Goal: Task Accomplishment & Management: Complete application form

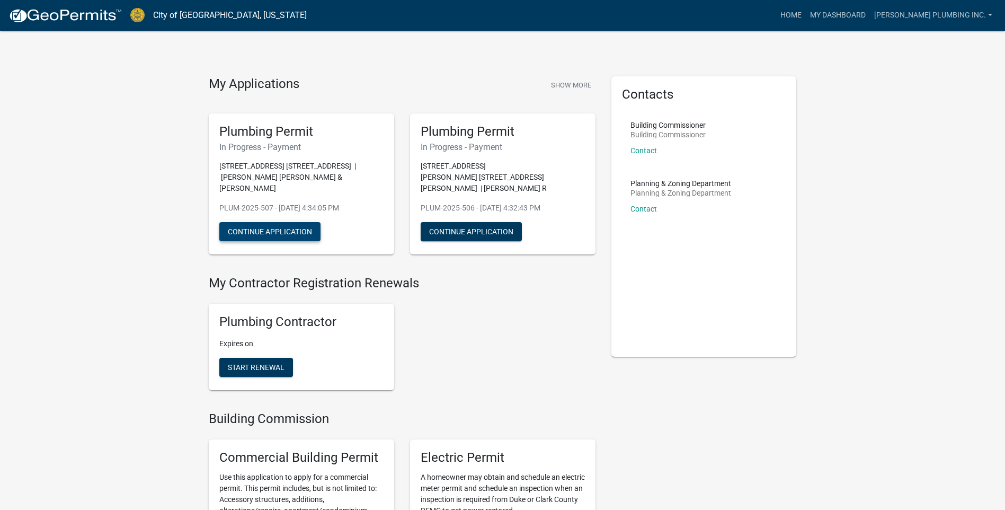
click at [270, 222] on button "Continue Application" at bounding box center [269, 231] width 101 height 19
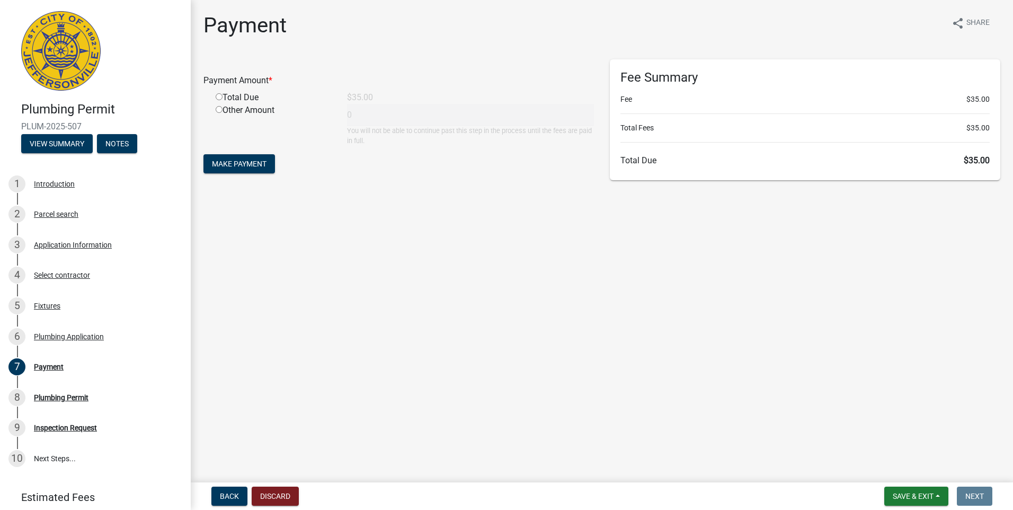
drag, startPoint x: 216, startPoint y: 96, endPoint x: 236, endPoint y: 140, distance: 48.8
click at [217, 96] on input "radio" at bounding box center [219, 96] width 7 height 7
radio input "true"
type input "35"
drag, startPoint x: 234, startPoint y: 159, endPoint x: 234, endPoint y: 153, distance: 6.9
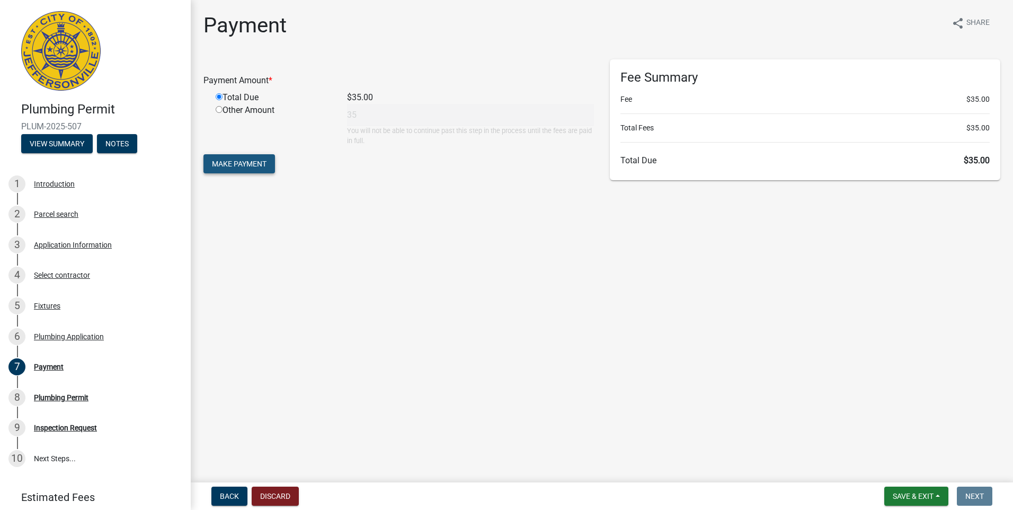
click at [234, 159] on span "Make Payment" at bounding box center [239, 163] width 55 height 8
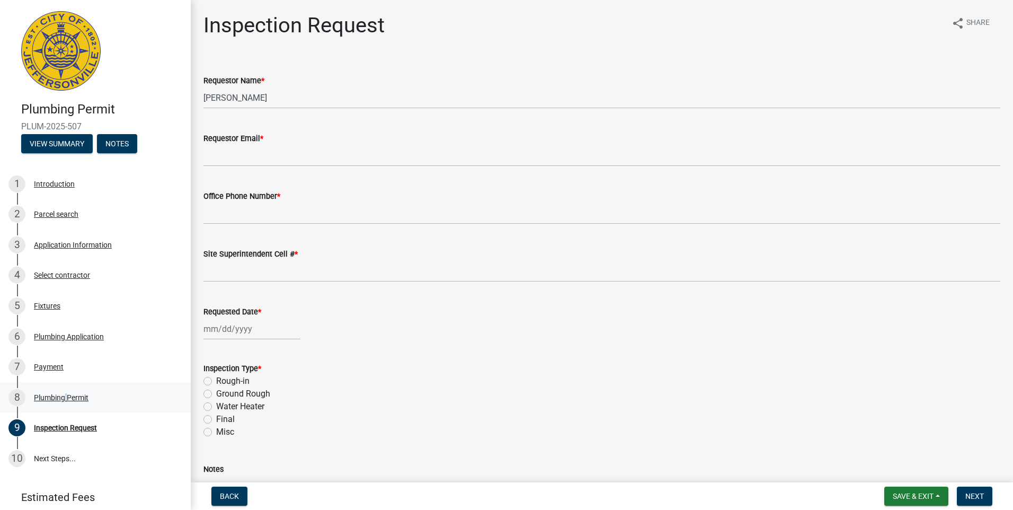
click at [64, 394] on div "Plumbing Permit" at bounding box center [61, 397] width 55 height 7
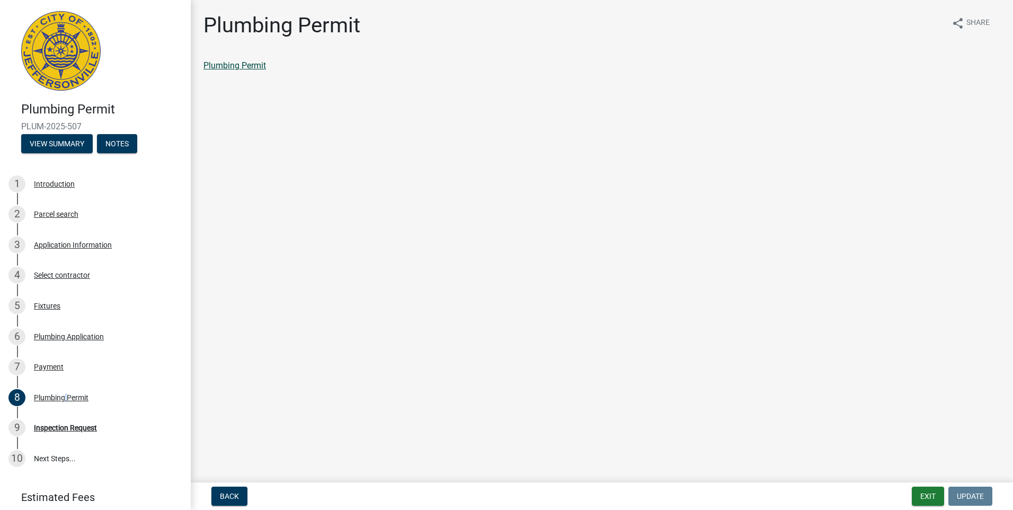
click at [236, 69] on link "Plumbing Permit" at bounding box center [234, 65] width 62 height 10
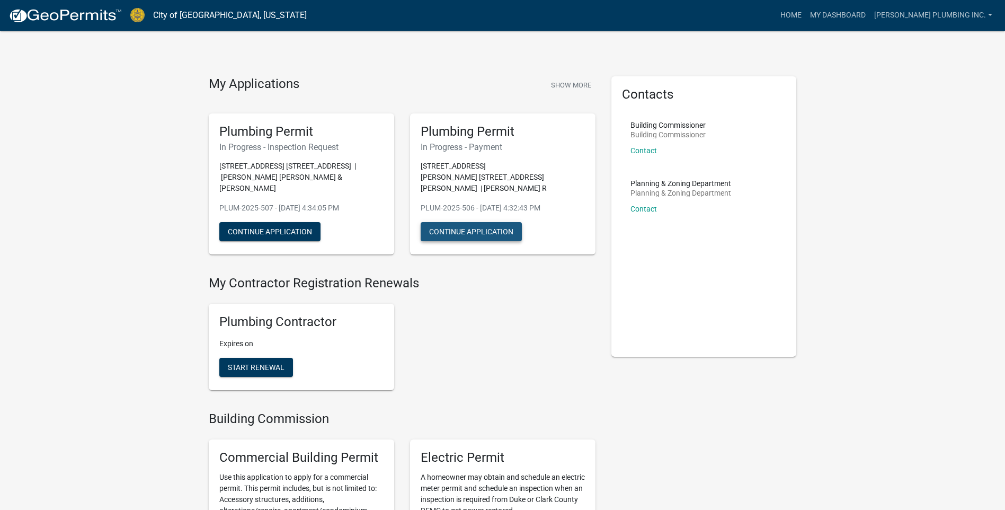
click at [446, 222] on button "Continue Application" at bounding box center [471, 231] width 101 height 19
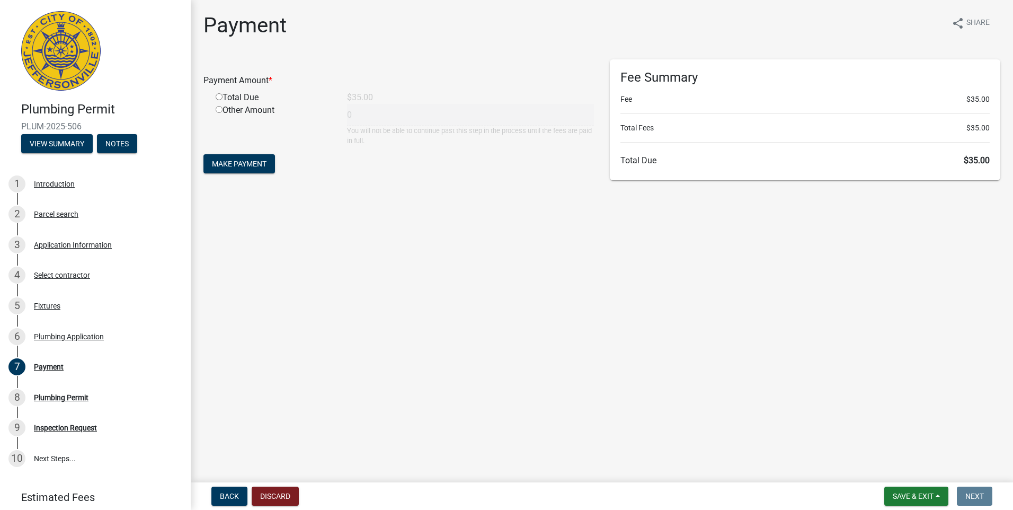
drag, startPoint x: 218, startPoint y: 96, endPoint x: 230, endPoint y: 138, distance: 43.6
click at [218, 97] on input "radio" at bounding box center [219, 96] width 7 height 7
radio input "true"
type input "35"
click at [232, 164] on span "Make Payment" at bounding box center [239, 163] width 55 height 8
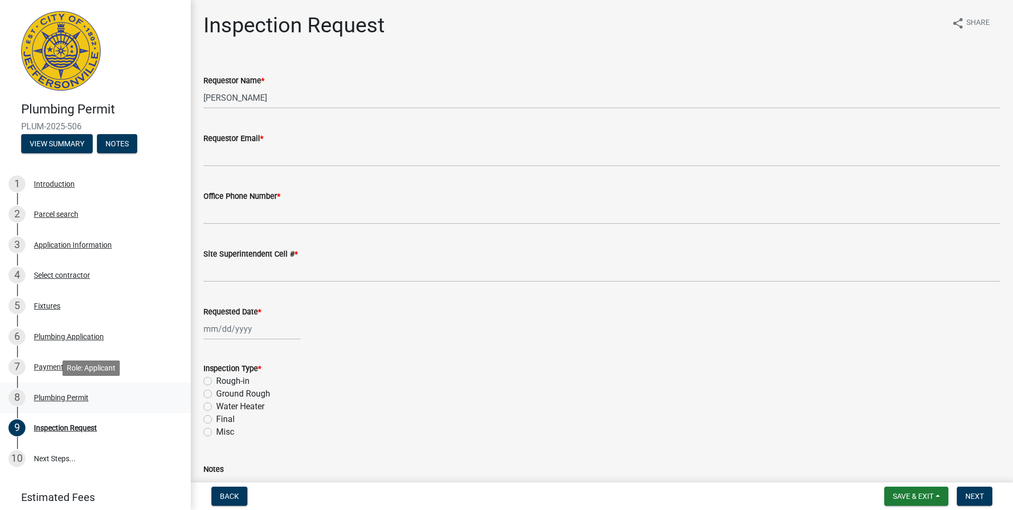
click at [69, 399] on div "Plumbing Permit" at bounding box center [61, 397] width 55 height 7
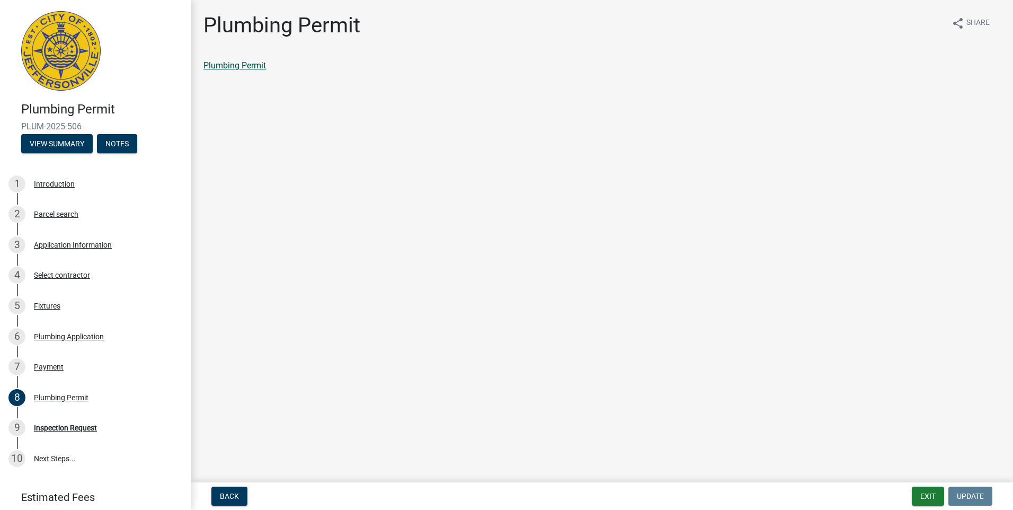
click at [259, 67] on link "Plumbing Permit" at bounding box center [234, 65] width 62 height 10
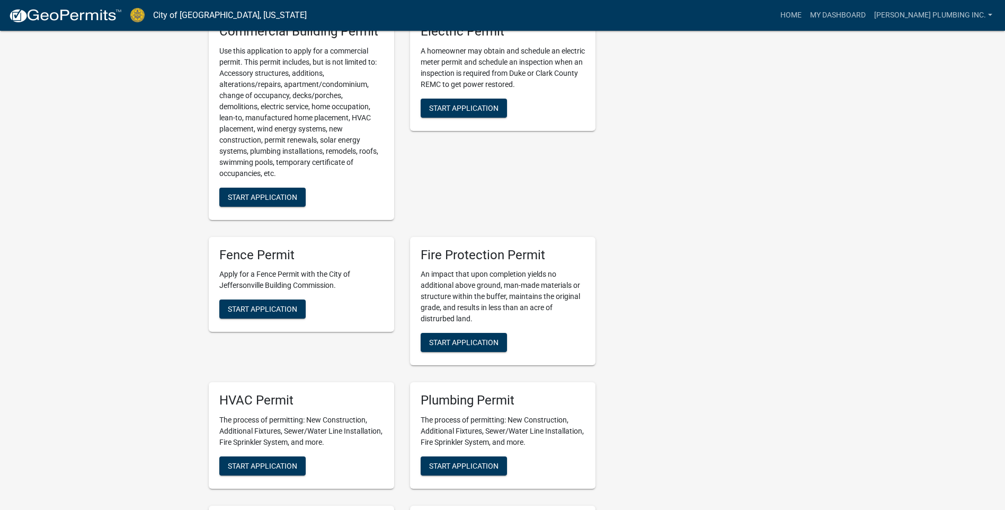
scroll to position [583, 0]
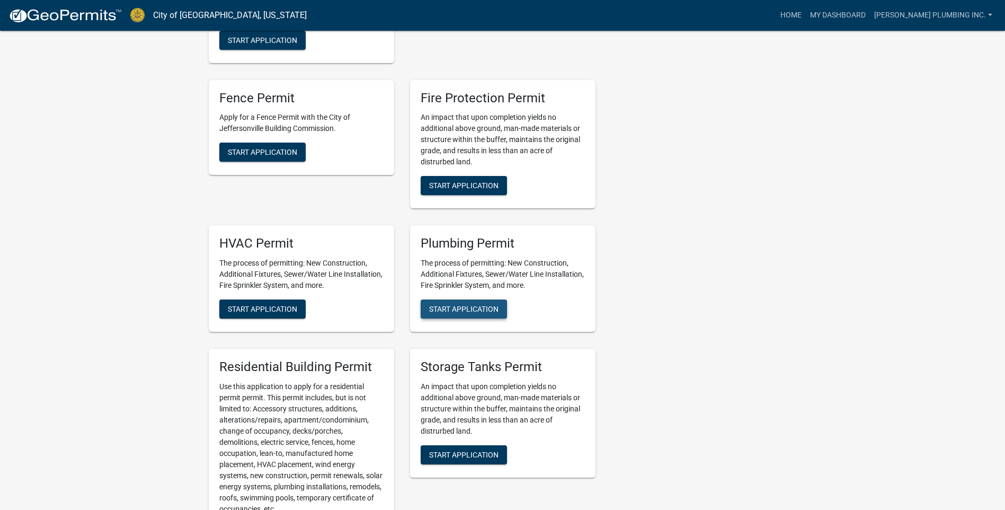
click at [482, 305] on span "Start Application" at bounding box center [463, 309] width 69 height 8
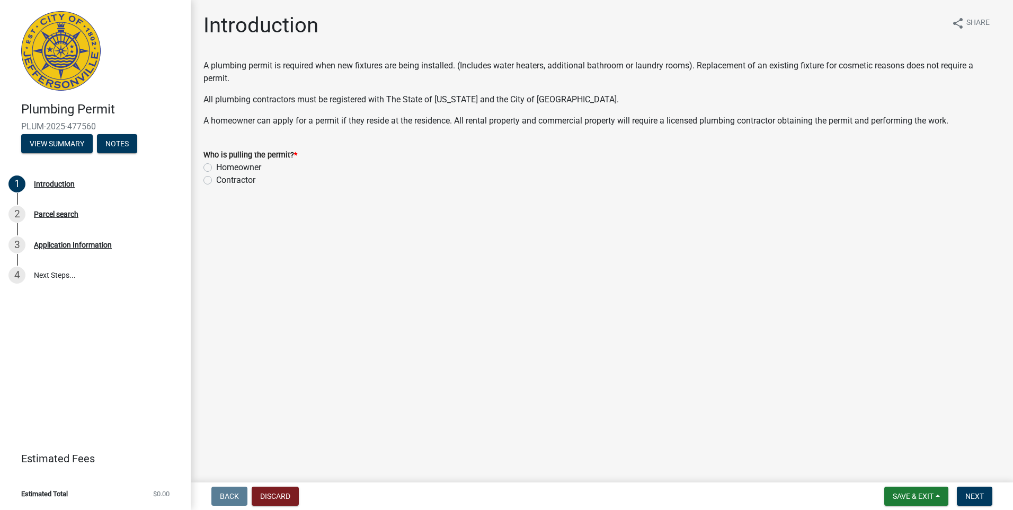
drag, startPoint x: 207, startPoint y: 181, endPoint x: 428, endPoint y: 236, distance: 228.3
click at [216, 182] on label "Contractor" at bounding box center [235, 180] width 39 height 13
click at [216, 181] on input "Contractor" at bounding box center [219, 177] width 7 height 7
radio input "true"
click at [968, 494] on span "Next" at bounding box center [974, 496] width 19 height 8
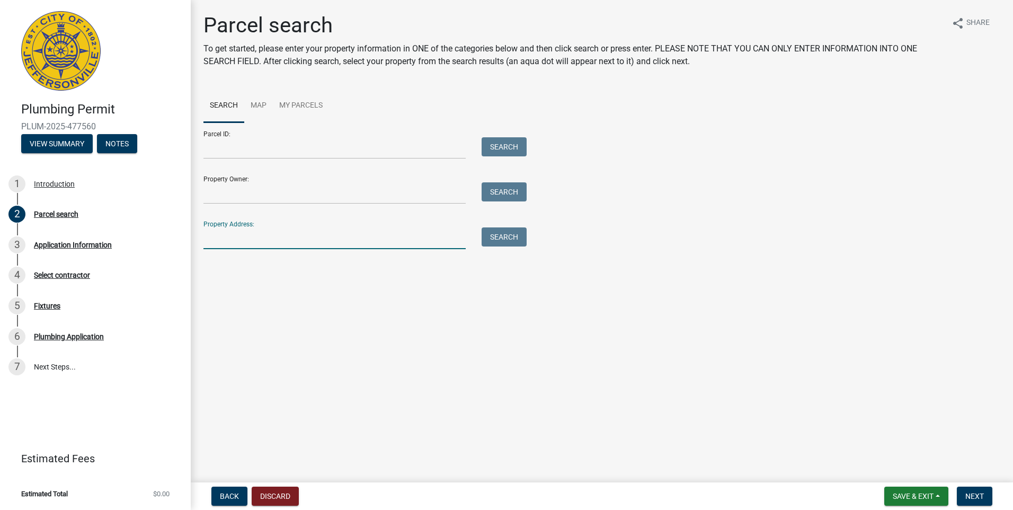
click at [224, 234] on input "Property Address:" at bounding box center [334, 238] width 262 height 22
click at [505, 236] on button "Search" at bounding box center [503, 236] width 45 height 19
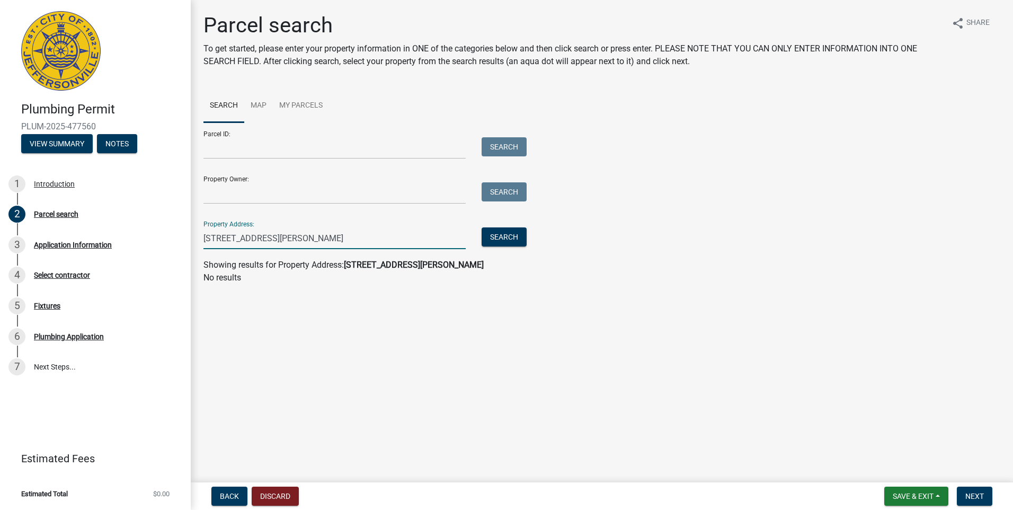
drag, startPoint x: 279, startPoint y: 236, endPoint x: 248, endPoint y: 235, distance: 30.2
click at [248, 235] on input "[STREET_ADDRESS][PERSON_NAME]" at bounding box center [334, 238] width 262 height 22
type input "3521 [PERSON_NAME]"
click at [506, 235] on button "Search" at bounding box center [503, 236] width 45 height 19
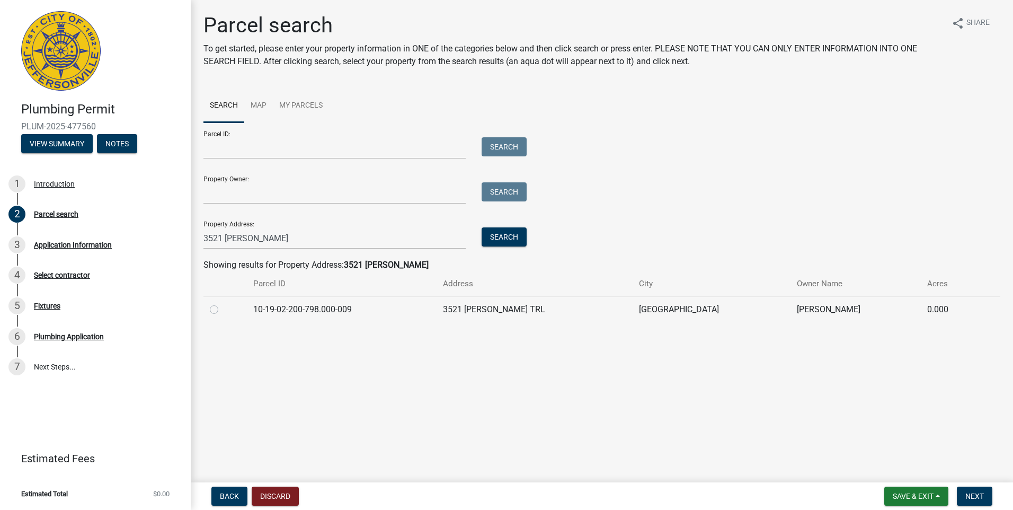
drag, startPoint x: 213, startPoint y: 309, endPoint x: 312, endPoint y: 324, distance: 100.1
click at [222, 303] on label at bounding box center [222, 303] width 0 height 0
click at [222, 309] on input "radio" at bounding box center [225, 306] width 7 height 7
radio input "true"
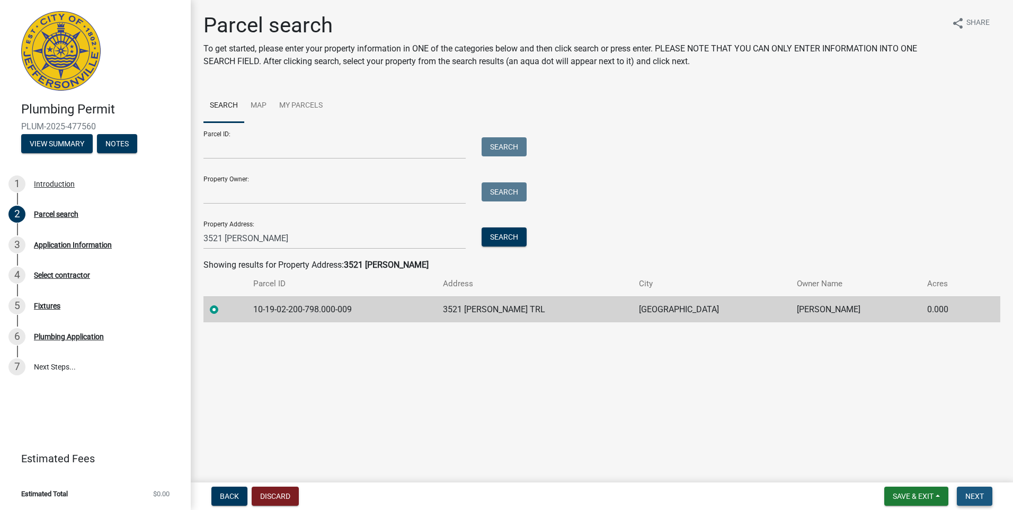
click at [971, 500] on span "Next" at bounding box center [974, 496] width 19 height 8
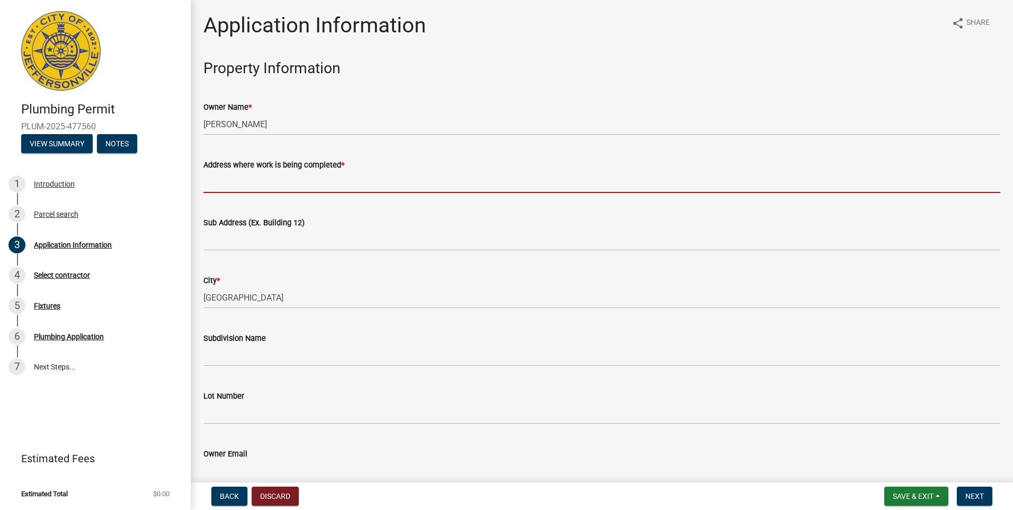
click at [216, 180] on input "Address where work is being completed *" at bounding box center [601, 182] width 797 height 22
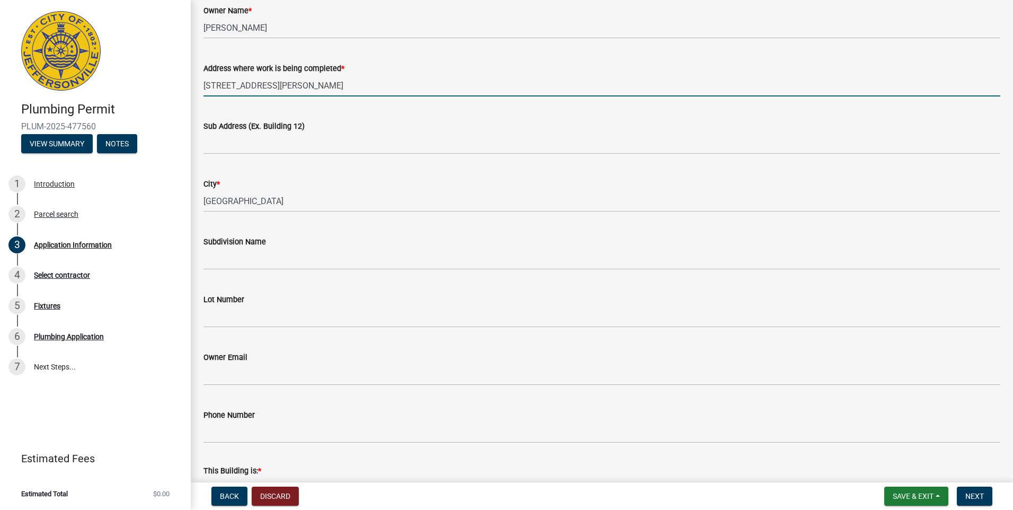
scroll to position [212, 0]
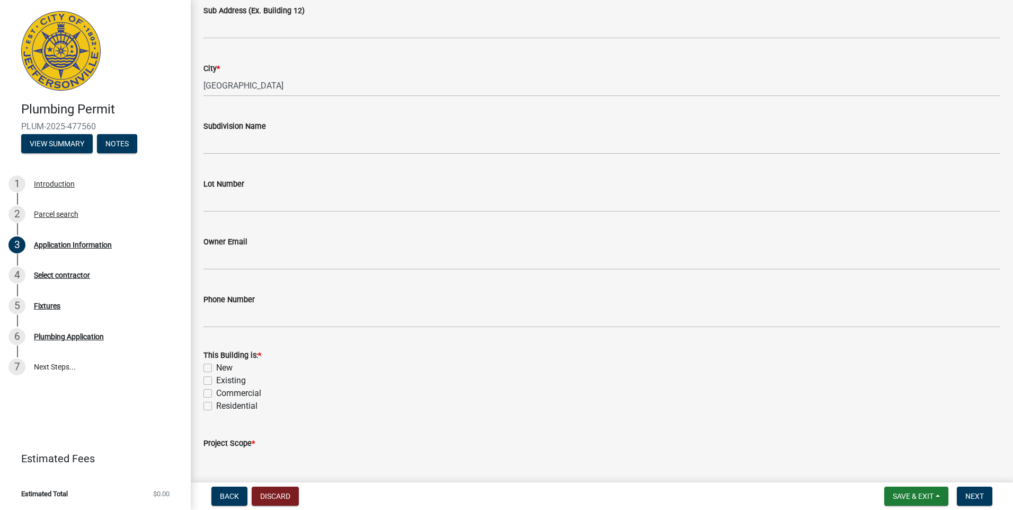
type input "[STREET_ADDRESS][PERSON_NAME]"
drag, startPoint x: 204, startPoint y: 381, endPoint x: 208, endPoint y: 406, distance: 24.6
click at [216, 383] on label "Existing" at bounding box center [231, 380] width 30 height 13
click at [216, 381] on input "Existing" at bounding box center [219, 377] width 7 height 7
checkbox input "true"
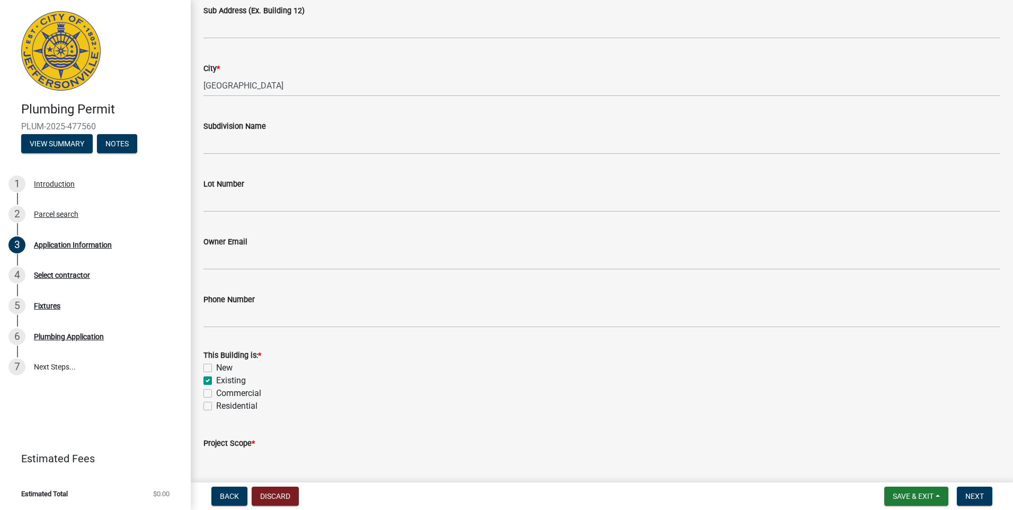
checkbox input "false"
checkbox input "true"
checkbox input "false"
drag, startPoint x: 208, startPoint y: 408, endPoint x: 224, endPoint y: 435, distance: 31.1
click at [216, 409] on label "Residential" at bounding box center [236, 405] width 41 height 13
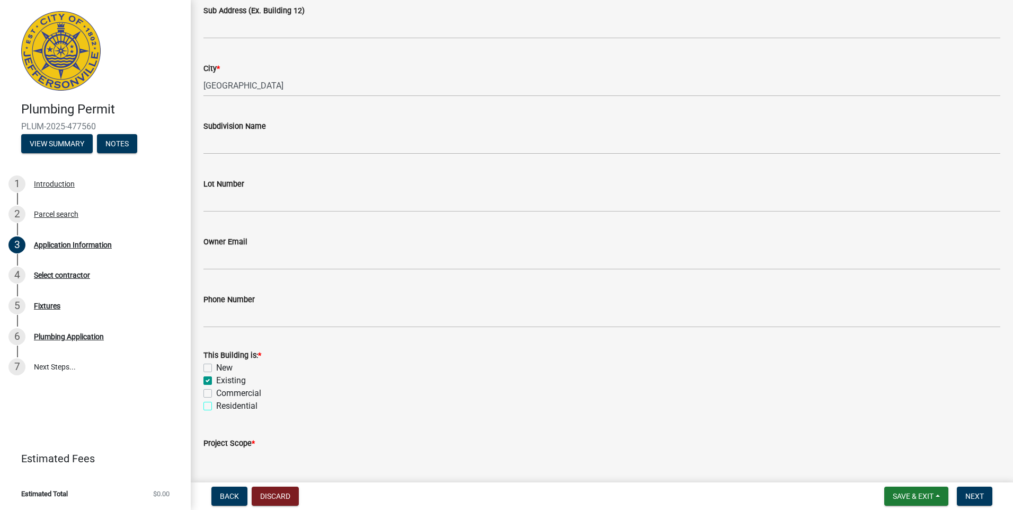
click at [216, 406] on input "Residential" at bounding box center [219, 402] width 7 height 7
checkbox input "true"
checkbox input "false"
checkbox input "true"
checkbox input "false"
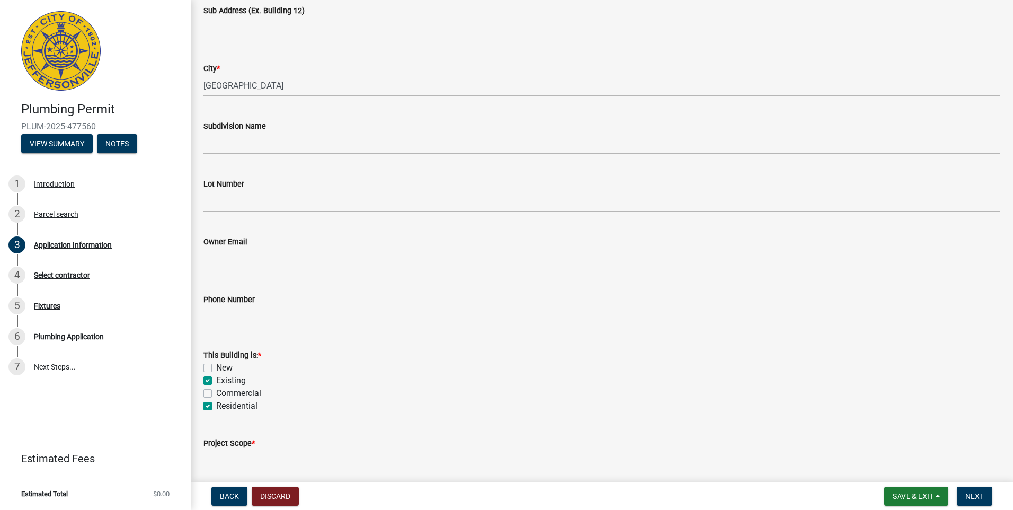
checkbox input "true"
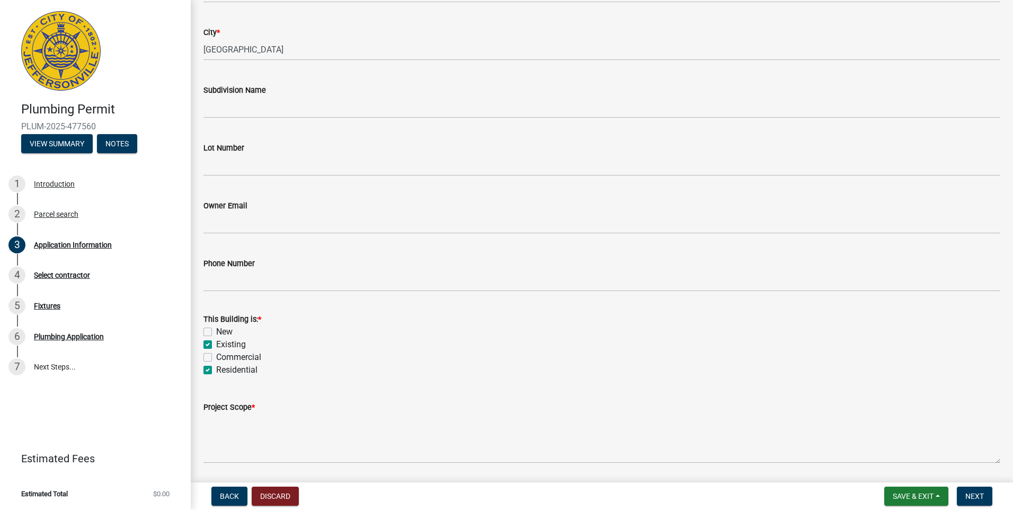
scroll to position [283, 0]
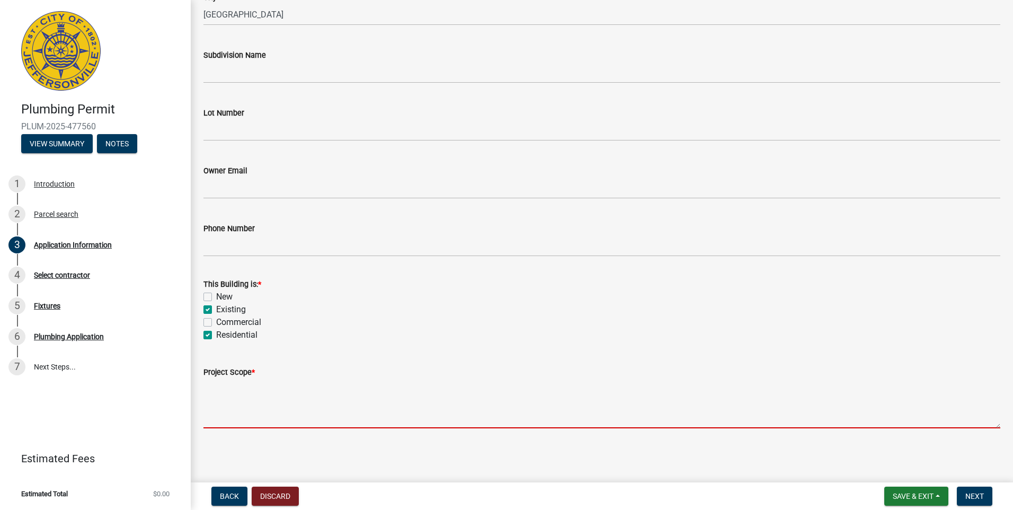
click at [219, 410] on textarea "Project Scope *" at bounding box center [601, 403] width 797 height 50
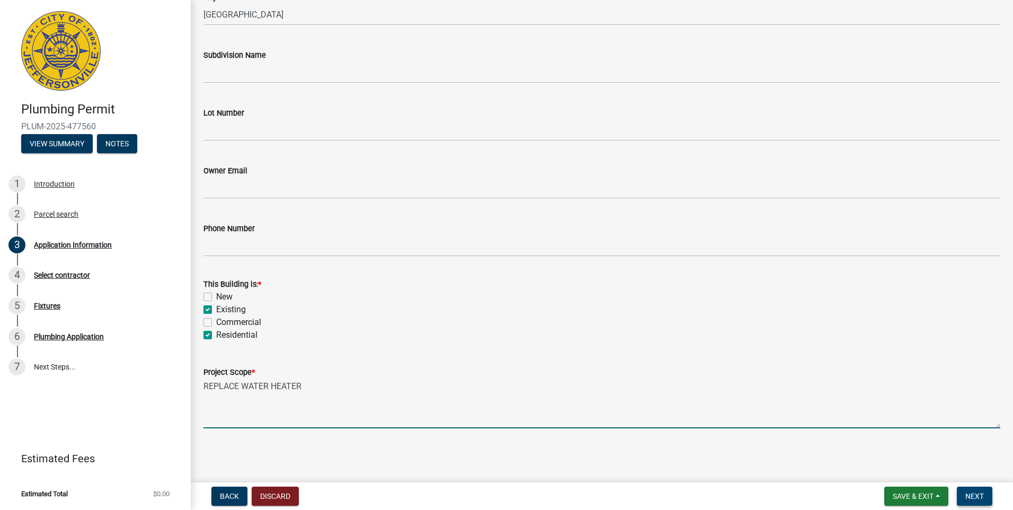
type textarea "REPLACE WATER HEATER"
click at [973, 497] on span "Next" at bounding box center [974, 496] width 19 height 8
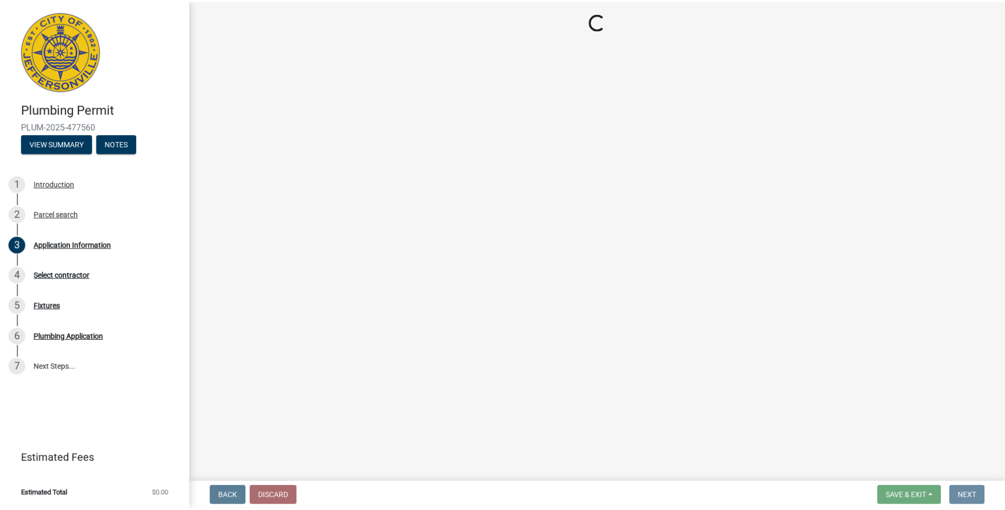
scroll to position [0, 0]
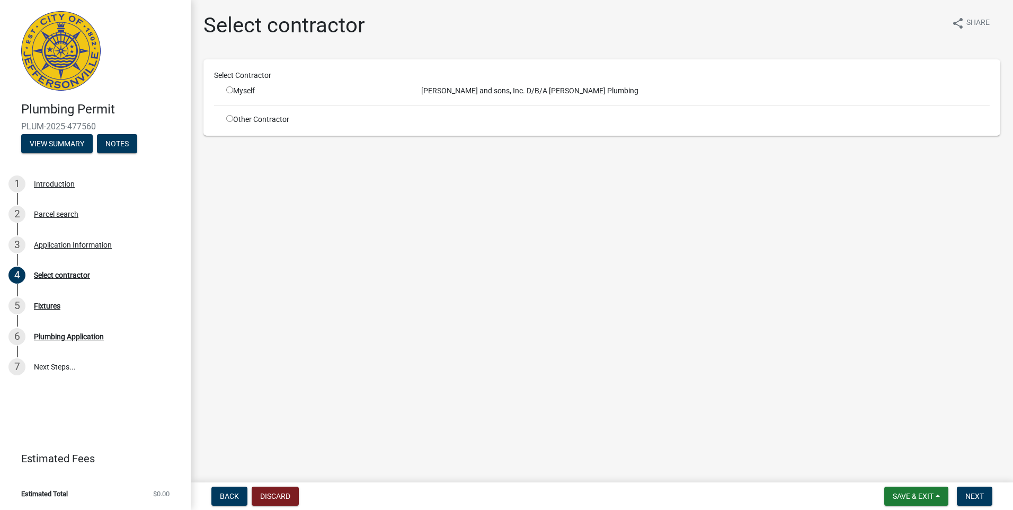
drag, startPoint x: 229, startPoint y: 89, endPoint x: 237, endPoint y: 94, distance: 9.7
click at [230, 90] on input "radio" at bounding box center [229, 89] width 7 height 7
radio input "true"
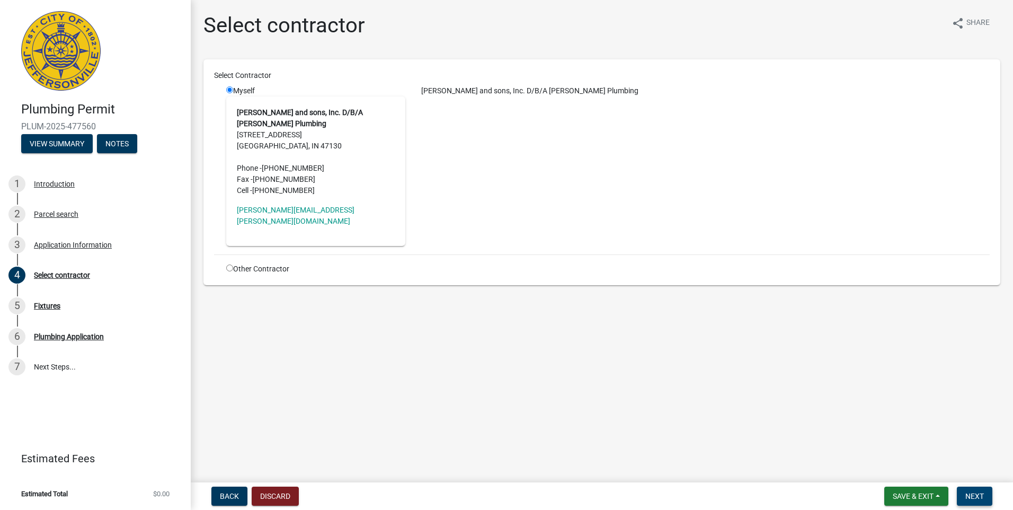
click at [969, 489] on button "Next" at bounding box center [974, 495] width 35 height 19
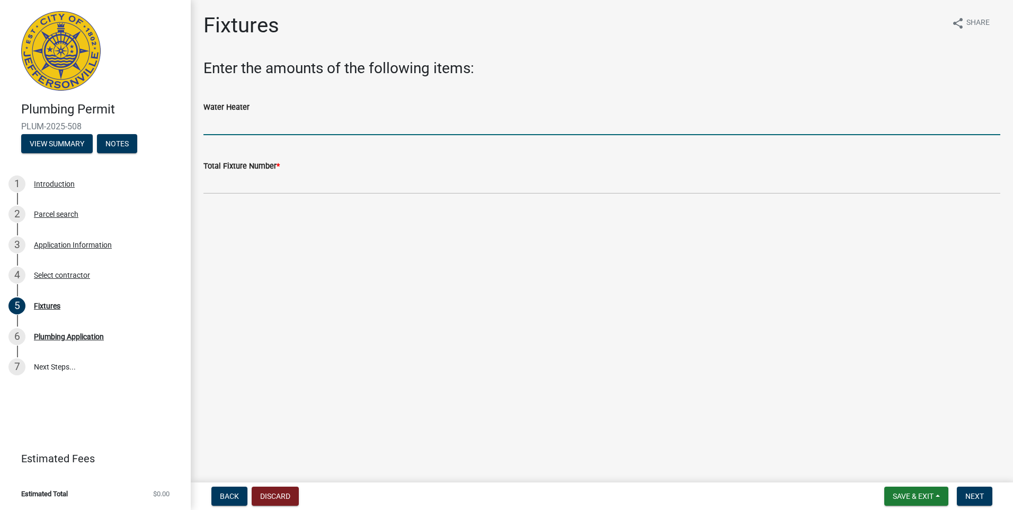
click at [215, 113] on input "text" at bounding box center [601, 124] width 797 height 22
type input "1"
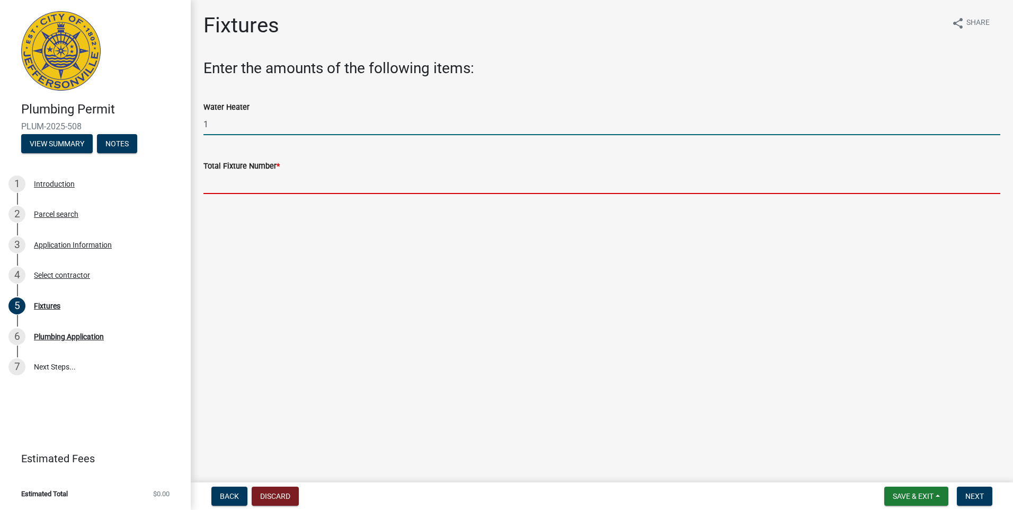
type input "1"
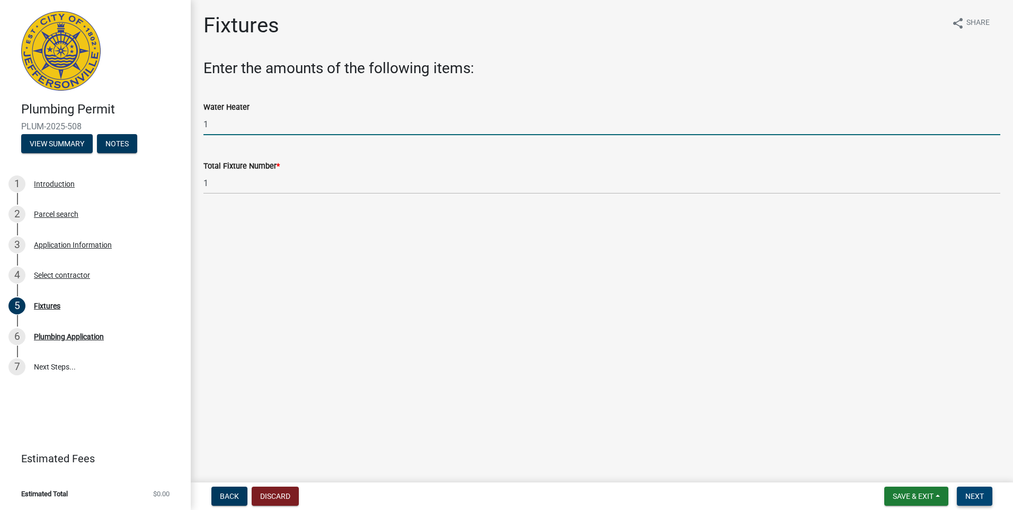
click at [979, 497] on span "Next" at bounding box center [974, 496] width 19 height 8
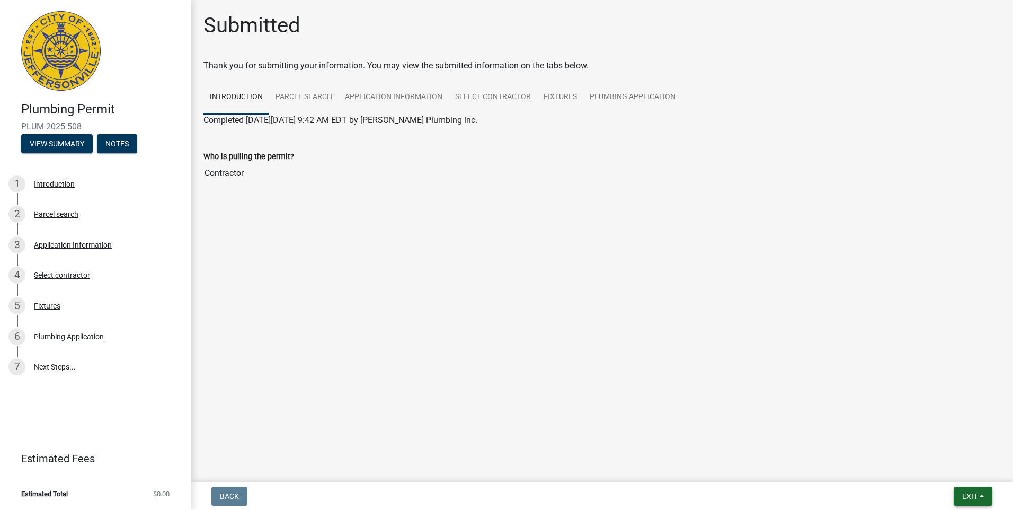
click at [978, 496] on button "Exit" at bounding box center [972, 495] width 39 height 19
click at [962, 471] on button "Save & Exit" at bounding box center [949, 468] width 85 height 25
